Goal: Communication & Community: Answer question/provide support

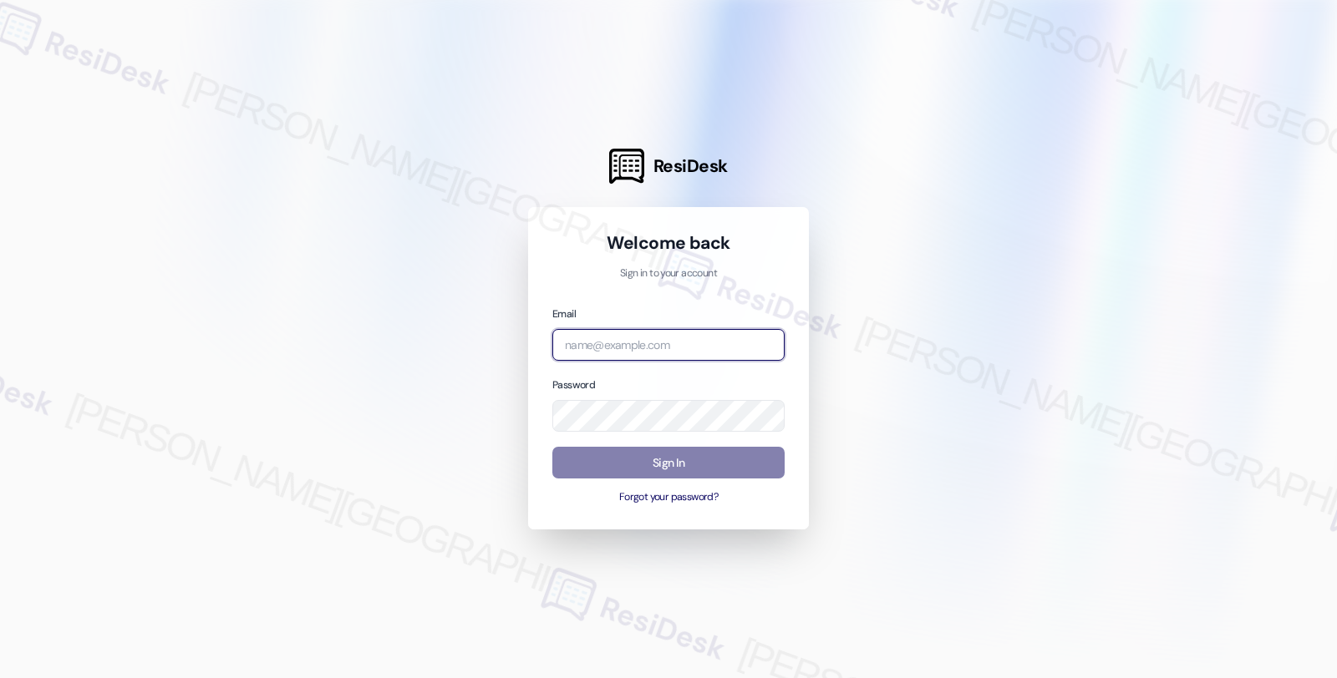
click at [708, 348] on input "email" at bounding box center [668, 345] width 232 height 33
type input "automated-surveys-twelve_rivers_management-fides.[PERSON_NAME]@twelve_rivers_[D…"
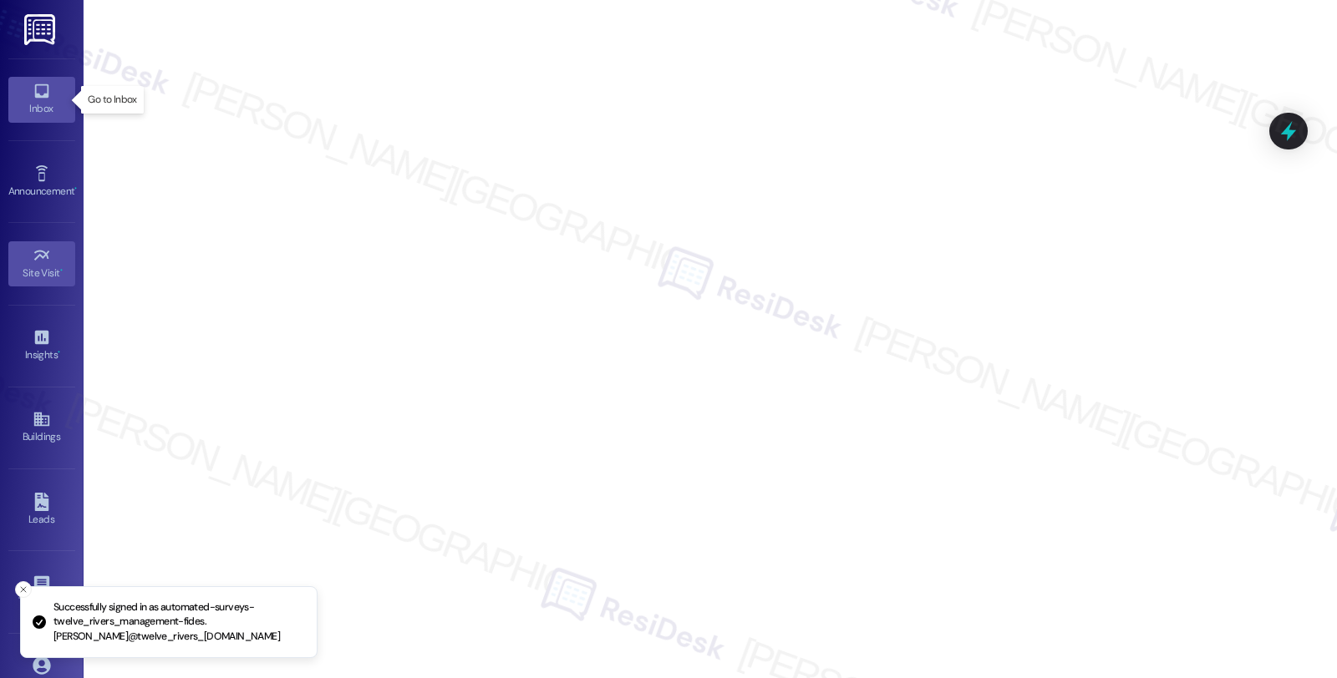
click at [65, 100] on div "Inbox" at bounding box center [42, 108] width 84 height 17
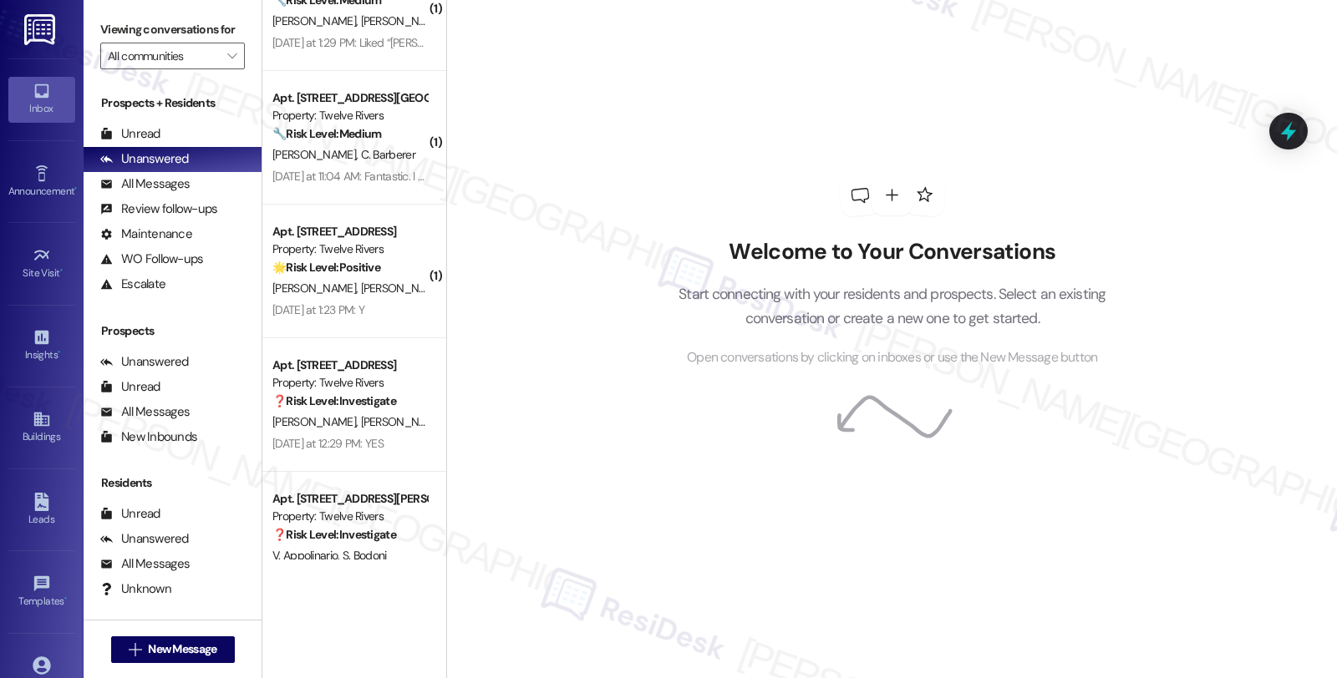
scroll to position [510, 0]
